Goal: Transaction & Acquisition: Purchase product/service

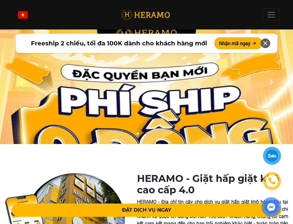
click at [174, 104] on img at bounding box center [146, 141] width 293 height 235
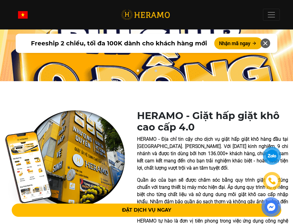
scroll to position [69, 0]
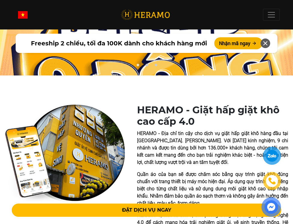
click at [267, 43] on icon at bounding box center [265, 43] width 7 height 11
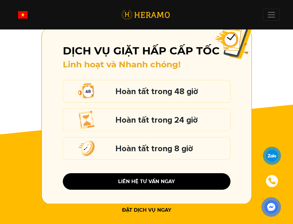
scroll to position [840, 0]
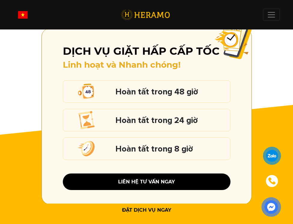
click at [165, 124] on h5 "Hoàn tất trong 24 giờ" at bounding box center [172, 120] width 112 height 8
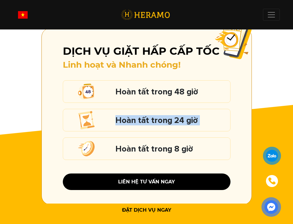
click at [165, 124] on h5 "Hoàn tất trong 24 giờ" at bounding box center [172, 120] width 112 height 8
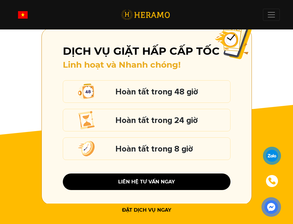
click at [161, 153] on h5 "Hoàn tất trong 8 giờ" at bounding box center [172, 149] width 112 height 8
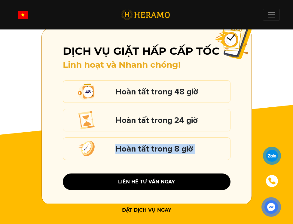
click at [161, 153] on h5 "Hoàn tất trong 8 giờ" at bounding box center [172, 149] width 112 height 8
click at [172, 153] on h5 "Hoàn tất trong 8 giờ" at bounding box center [172, 149] width 112 height 8
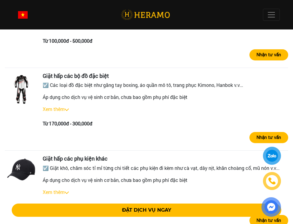
scroll to position [1432, 0]
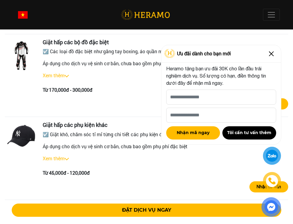
click at [269, 52] on img at bounding box center [272, 54] width 10 height 10
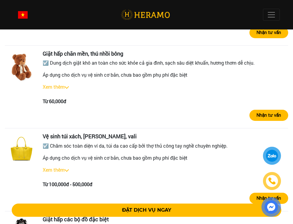
scroll to position [1172, 0]
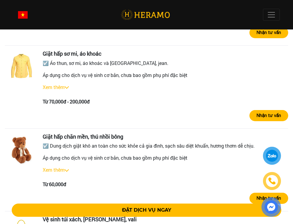
click at [73, 91] on div "Xem thêm" at bounding box center [166, 87] width 246 height 7
click at [66, 89] on img at bounding box center [67, 87] width 4 height 2
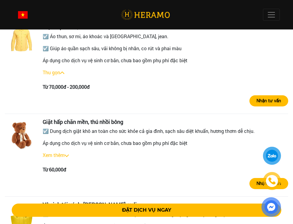
scroll to position [1241, 0]
